Goal: Task Accomplishment & Management: Manage account settings

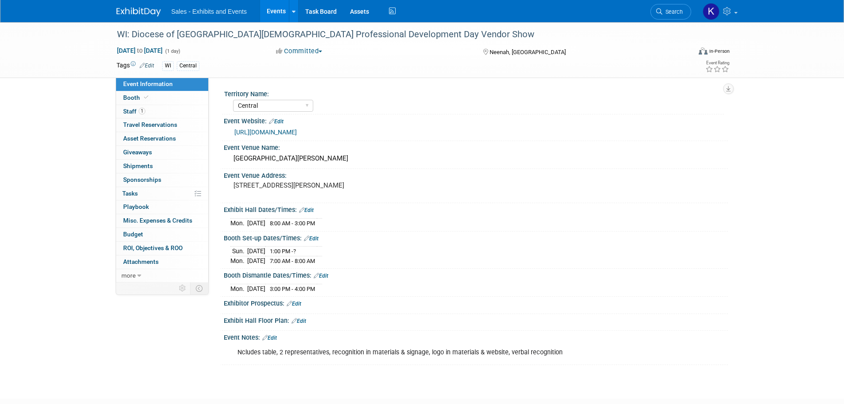
select select "Central"
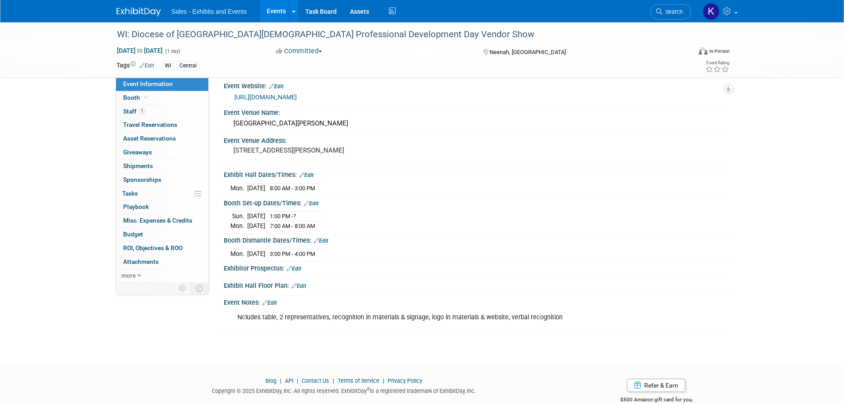
click at [144, 10] on img at bounding box center [139, 12] width 44 height 9
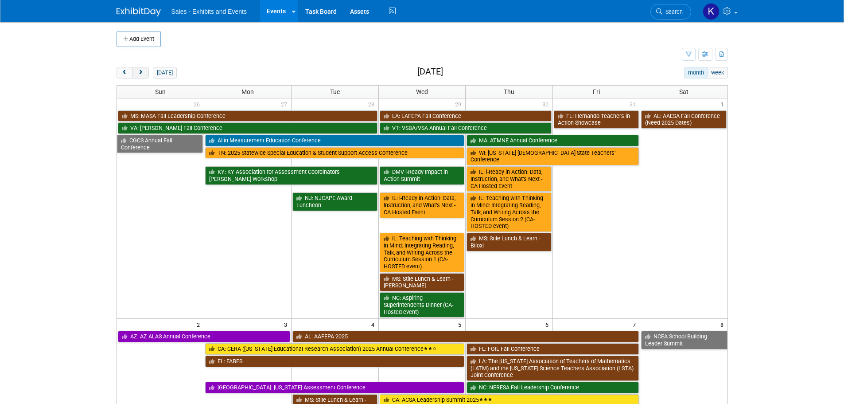
click at [136, 73] on button "next" at bounding box center [140, 73] width 16 height 12
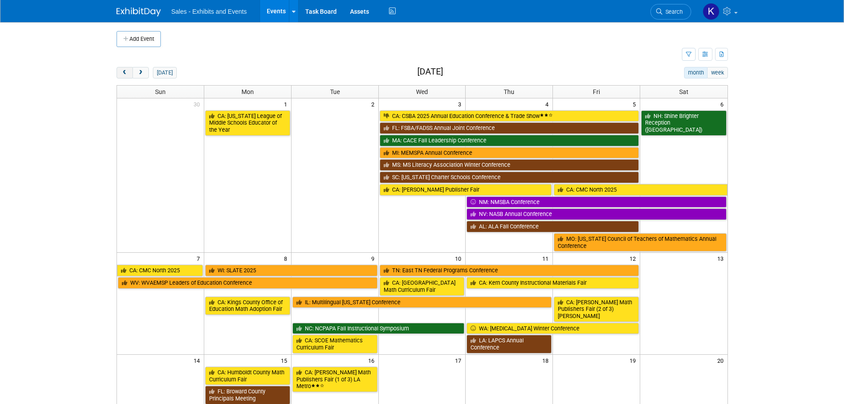
click at [125, 72] on span "prev" at bounding box center [124, 73] width 7 height 6
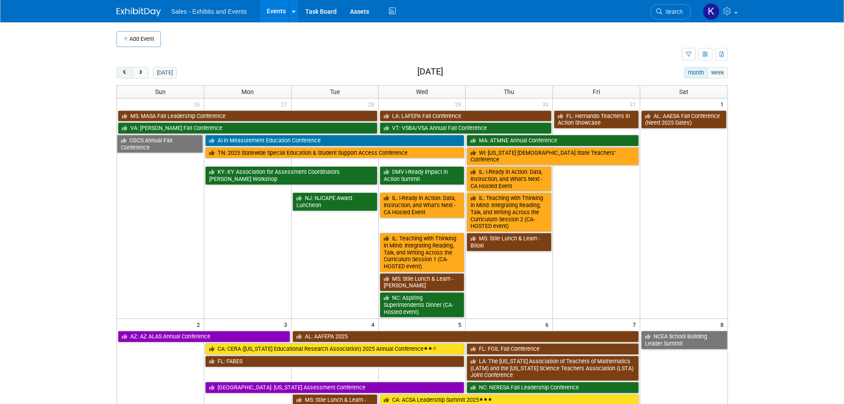
click at [125, 72] on span "prev" at bounding box center [124, 73] width 7 height 6
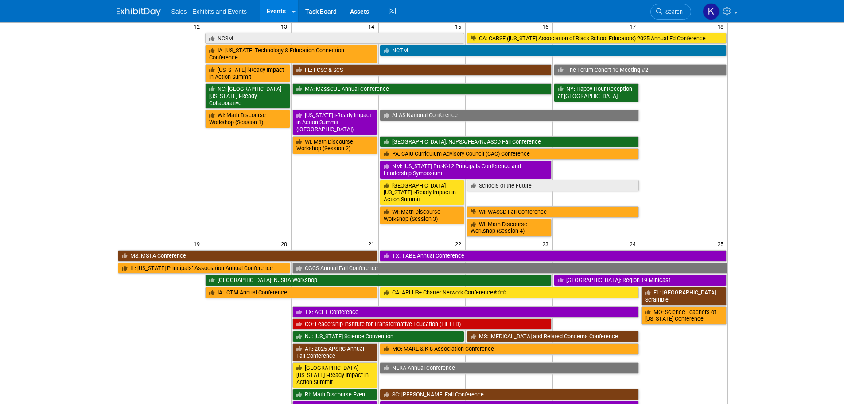
scroll to position [354, 0]
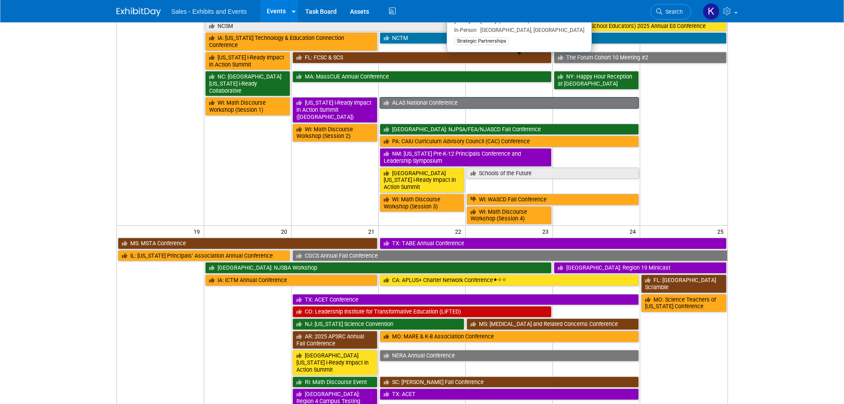
click at [422, 97] on link "ALAS National Conference" at bounding box center [510, 103] width 260 height 12
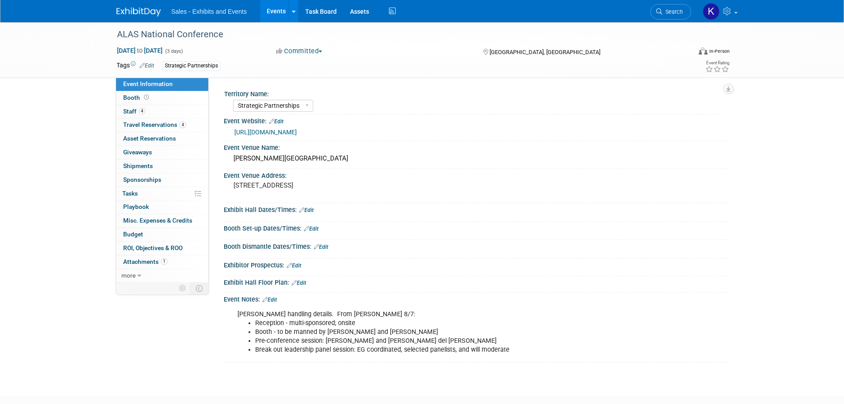
select select "Strategic Partnerships"
drag, startPoint x: 133, startPoint y: 120, endPoint x: 140, endPoint y: 121, distance: 6.7
click at [133, 121] on link "4 Travel Reservations 4" at bounding box center [162, 124] width 92 height 13
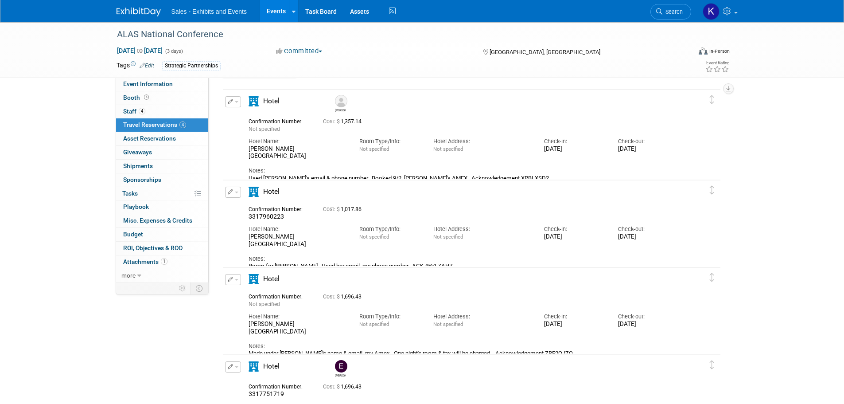
scroll to position [6, 0]
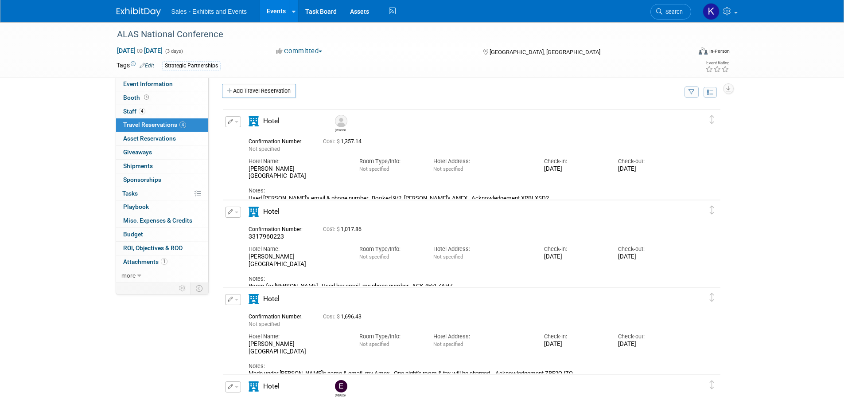
click at [239, 214] on button "button" at bounding box center [233, 211] width 16 height 11
drag, startPoint x: 249, startPoint y: 243, endPoint x: 256, endPoint y: 246, distance: 8.0
click at [249, 244] on span "Delete Reservation" at bounding box center [268, 241] width 55 height 7
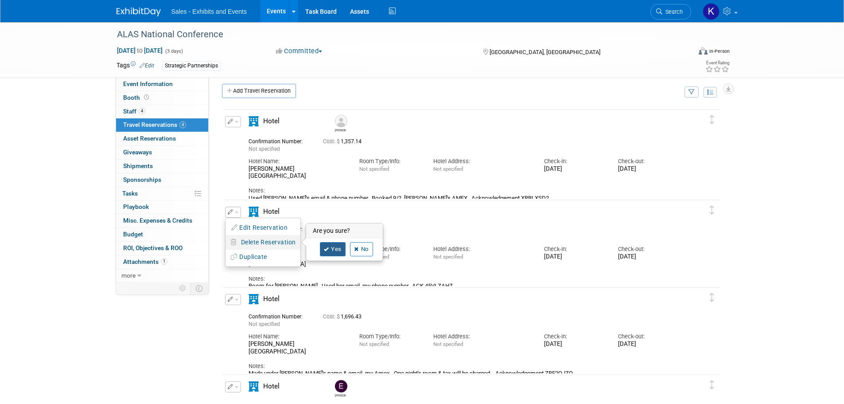
click at [329, 250] on link "Yes" at bounding box center [333, 249] width 26 height 14
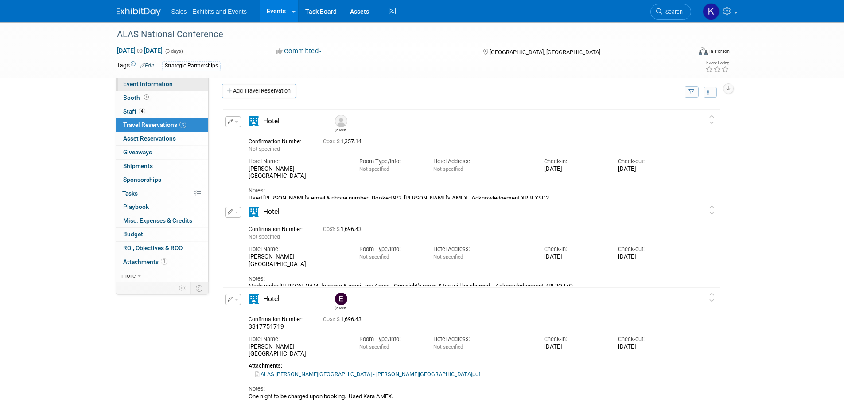
click at [141, 86] on span "Event Information" at bounding box center [148, 83] width 50 height 7
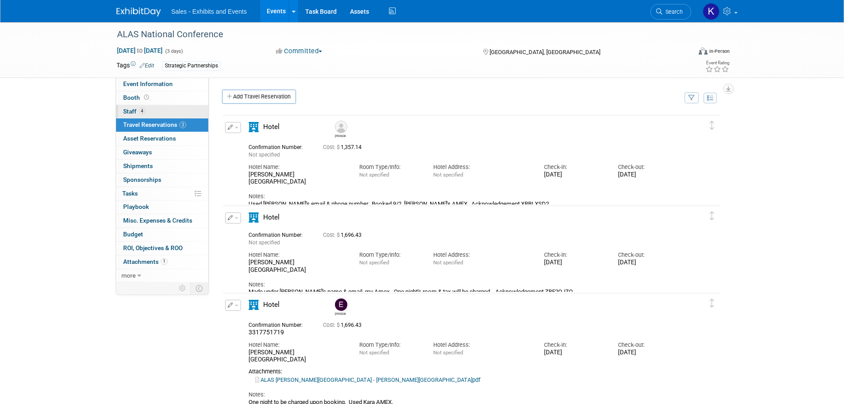
select select "Strategic Partnerships"
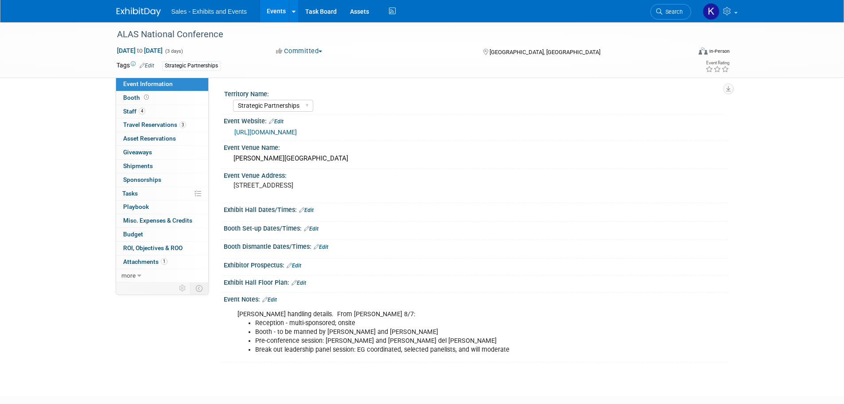
click at [277, 300] on link "Edit" at bounding box center [269, 299] width 15 height 6
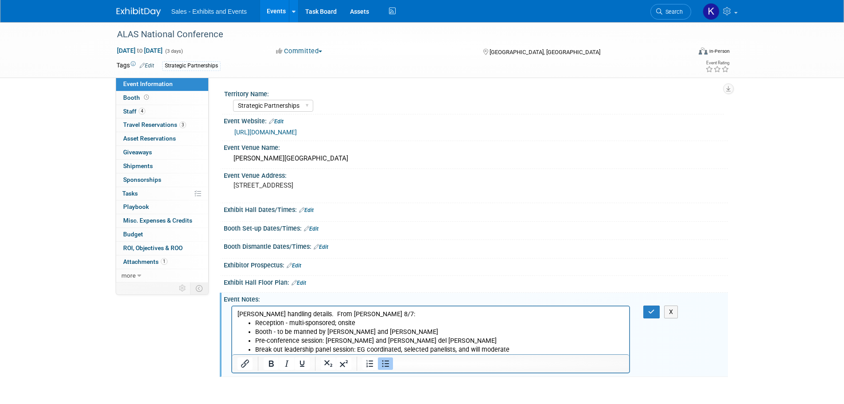
click at [522, 348] on li "Break out leadership panel session: EG coordinated, selected panelists, and wil…" at bounding box center [439, 349] width 369 height 9
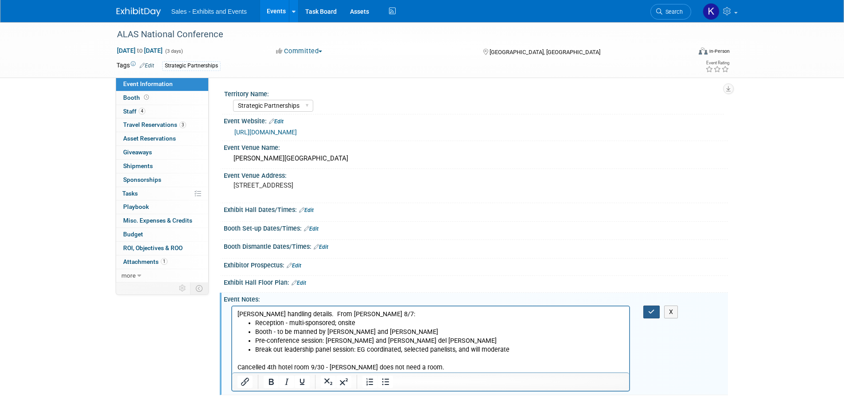
click at [648, 313] on button "button" at bounding box center [651, 311] width 16 height 13
